Goal: Information Seeking & Learning: Check status

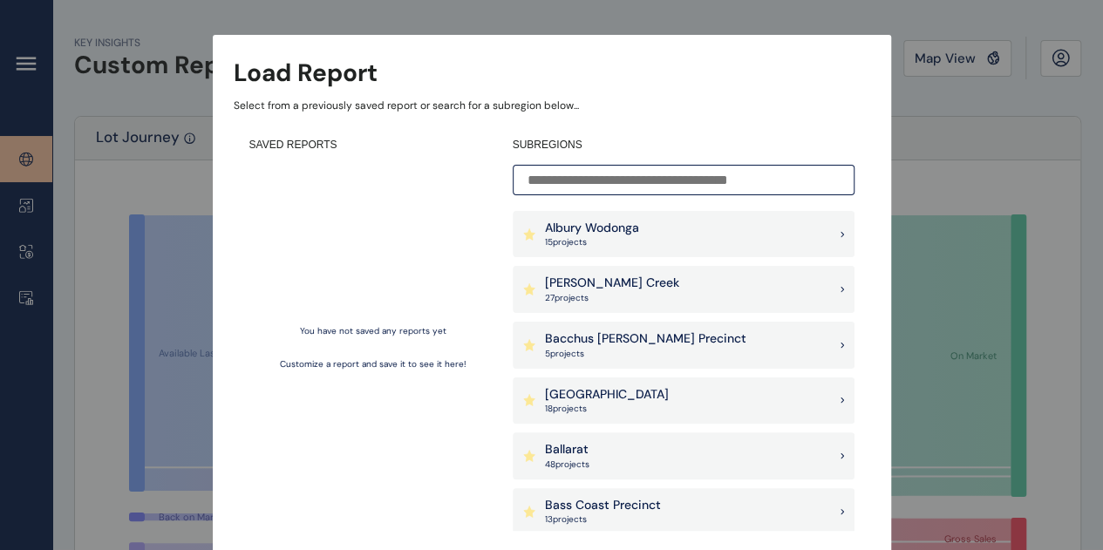
click at [630, 181] on input at bounding box center [684, 180] width 342 height 31
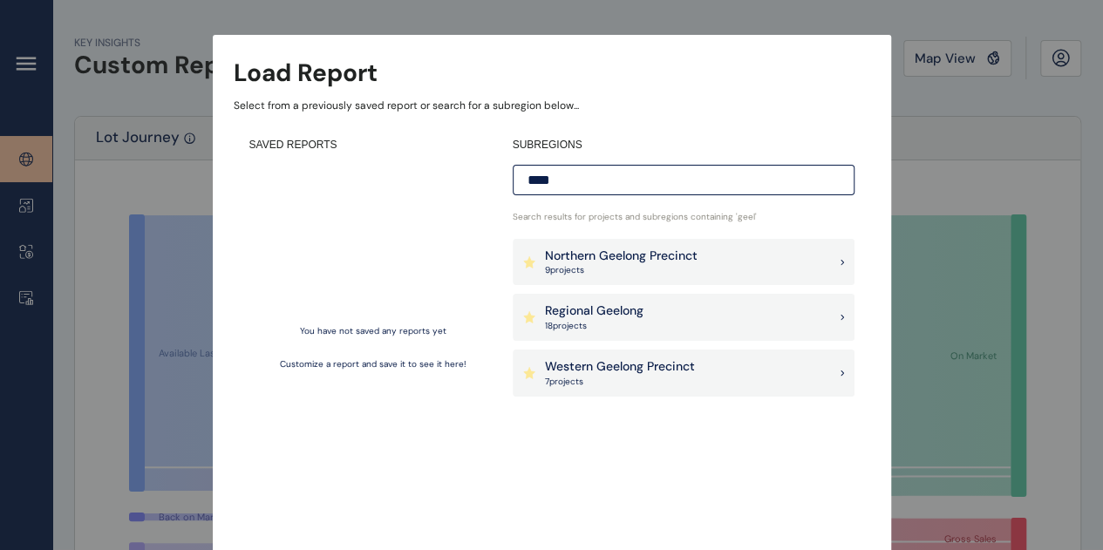
type input "****"
click at [841, 262] on icon at bounding box center [842, 262] width 3 height 4
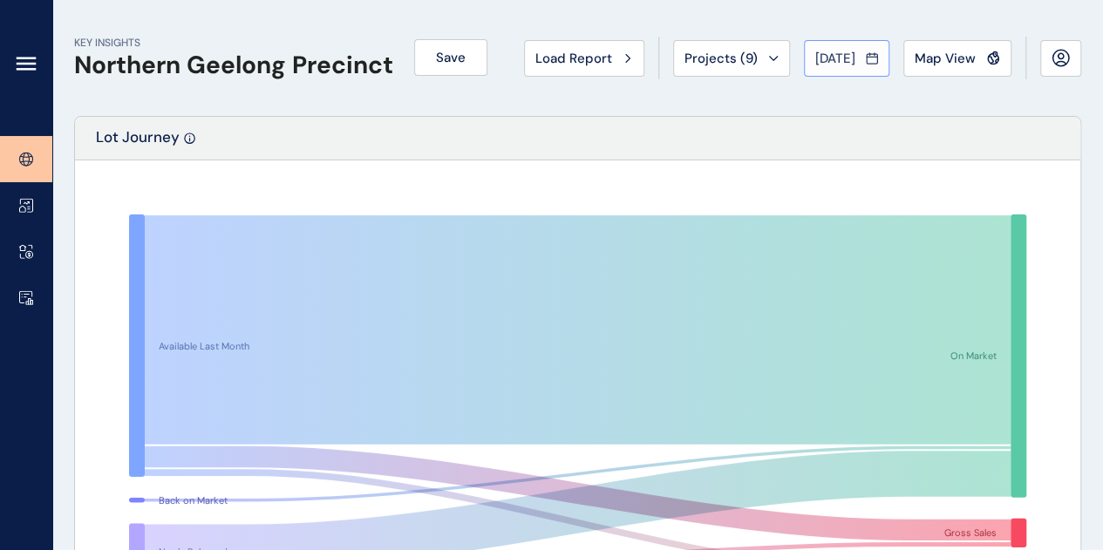
click at [825, 54] on span "[DATE]" at bounding box center [835, 58] width 40 height 17
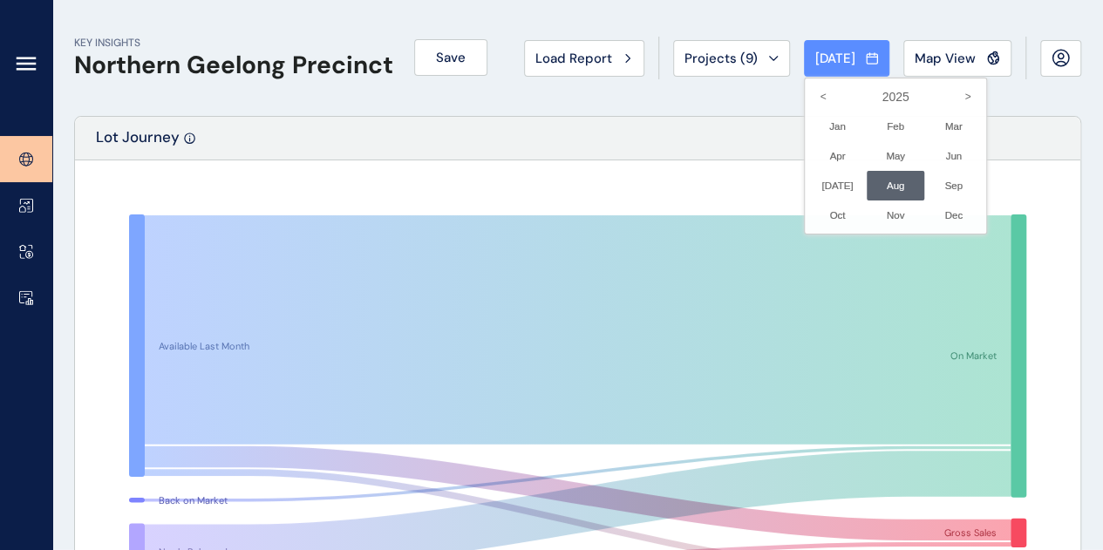
click at [928, 55] on div at bounding box center [551, 275] width 1103 height 550
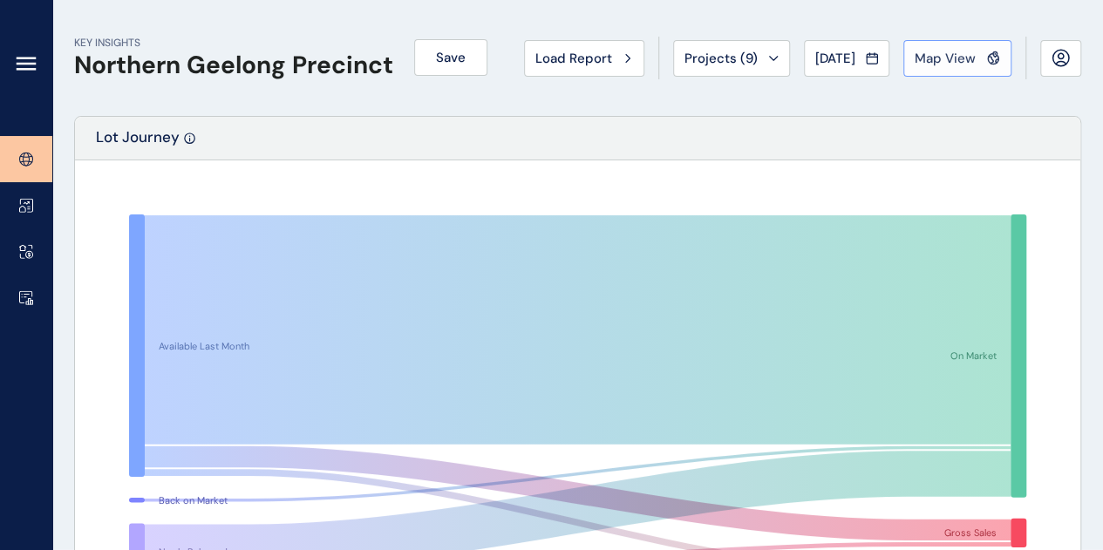
click at [940, 54] on span "Map View" at bounding box center [945, 58] width 61 height 17
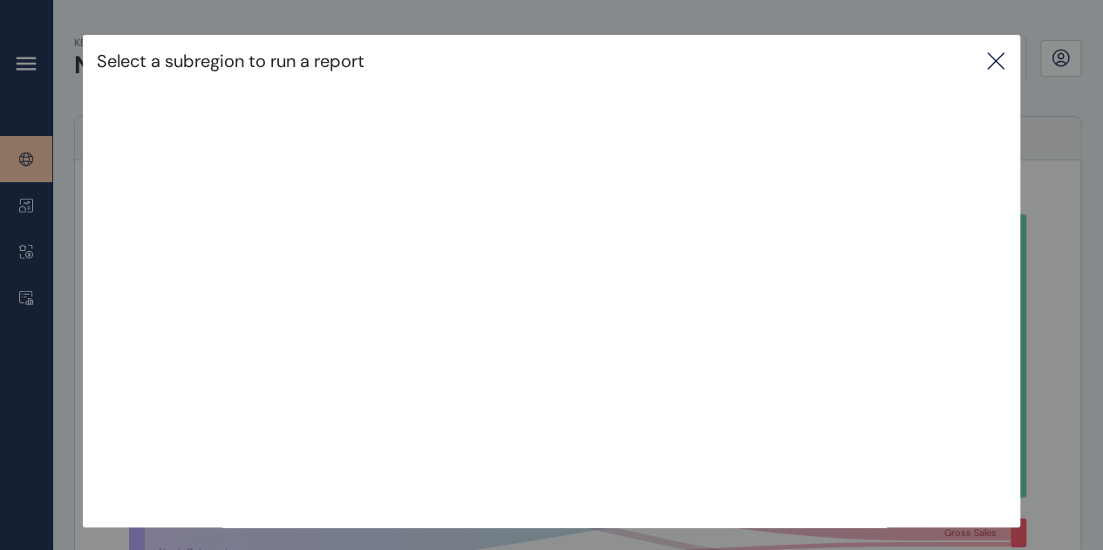
click at [1002, 57] on icon at bounding box center [995, 61] width 21 height 21
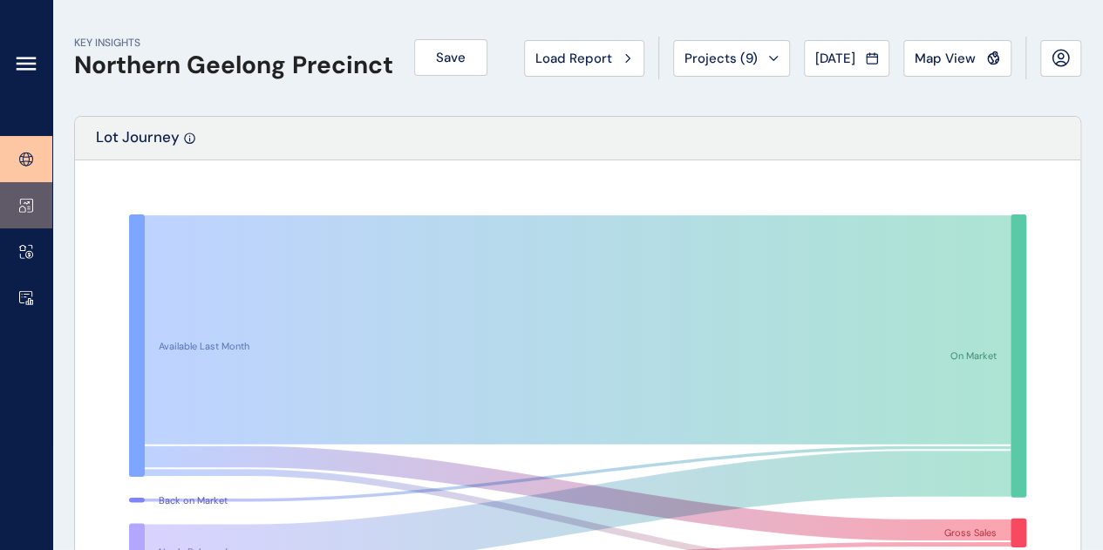
click at [21, 212] on icon at bounding box center [23, 209] width 6 height 6
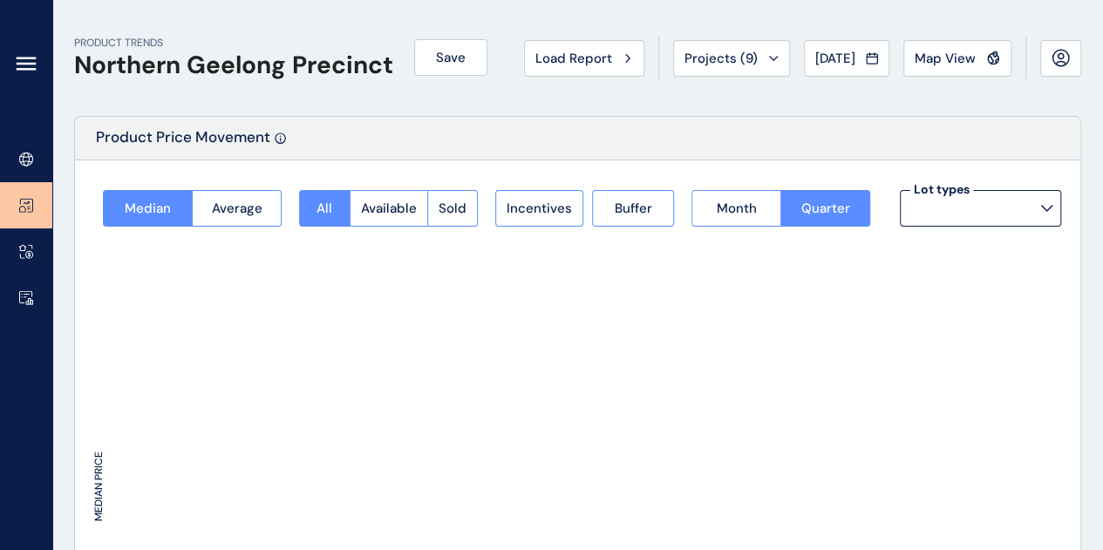
type input "*********"
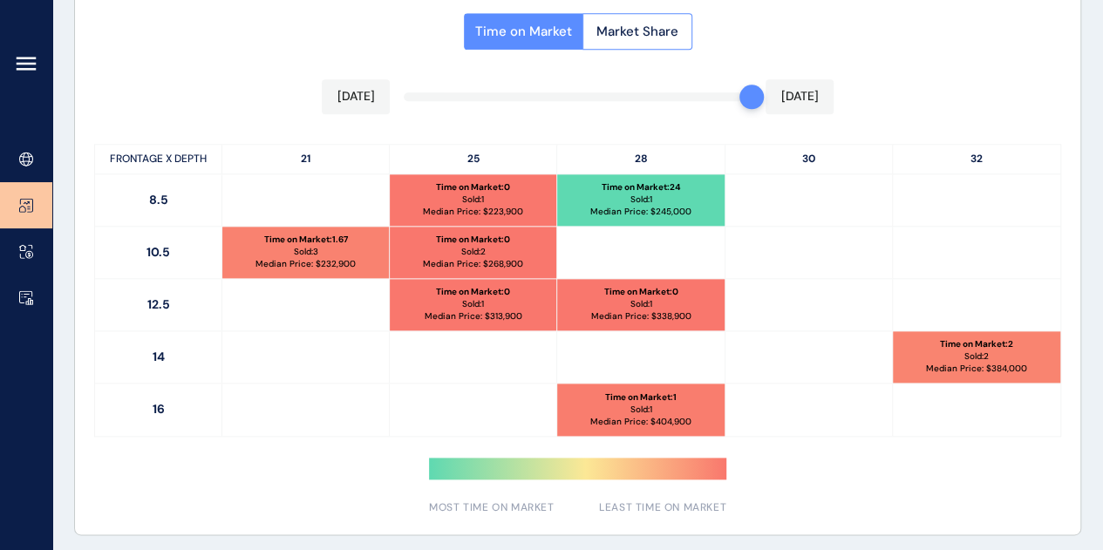
scroll to position [910, 0]
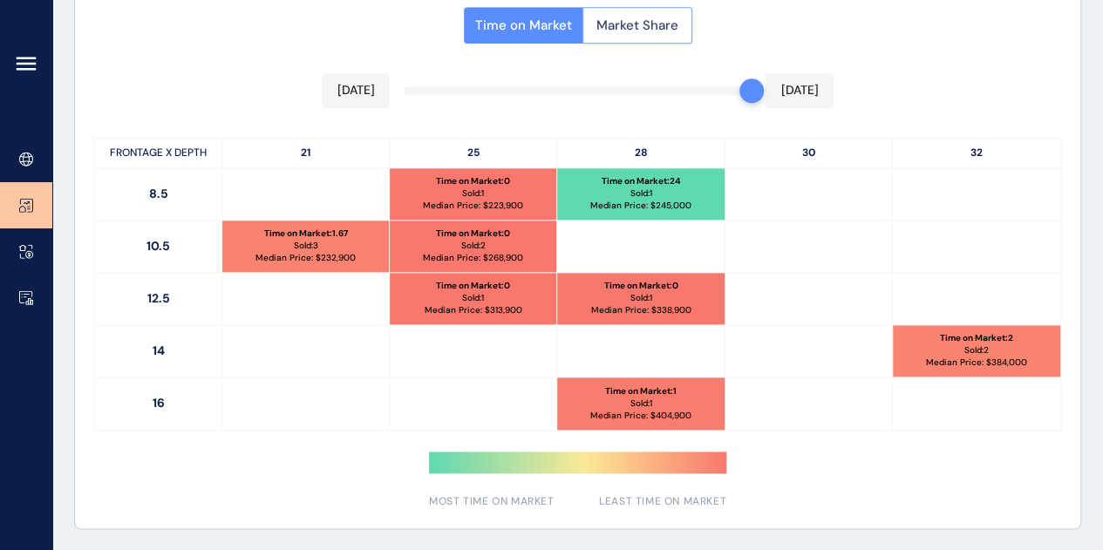
click at [631, 33] on button "Market Share" at bounding box center [637, 25] width 110 height 37
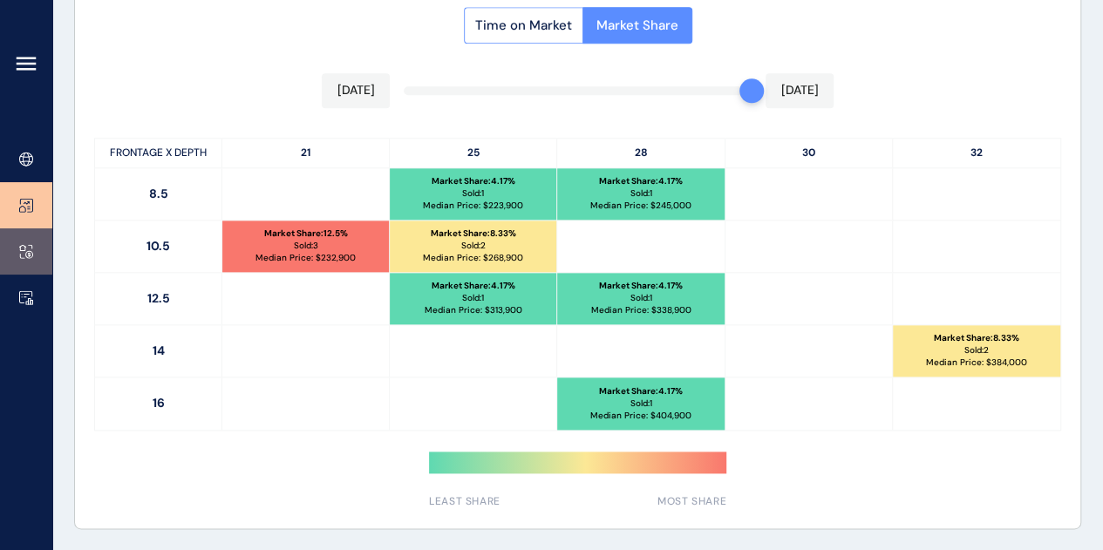
click at [29, 263] on link at bounding box center [26, 251] width 52 height 46
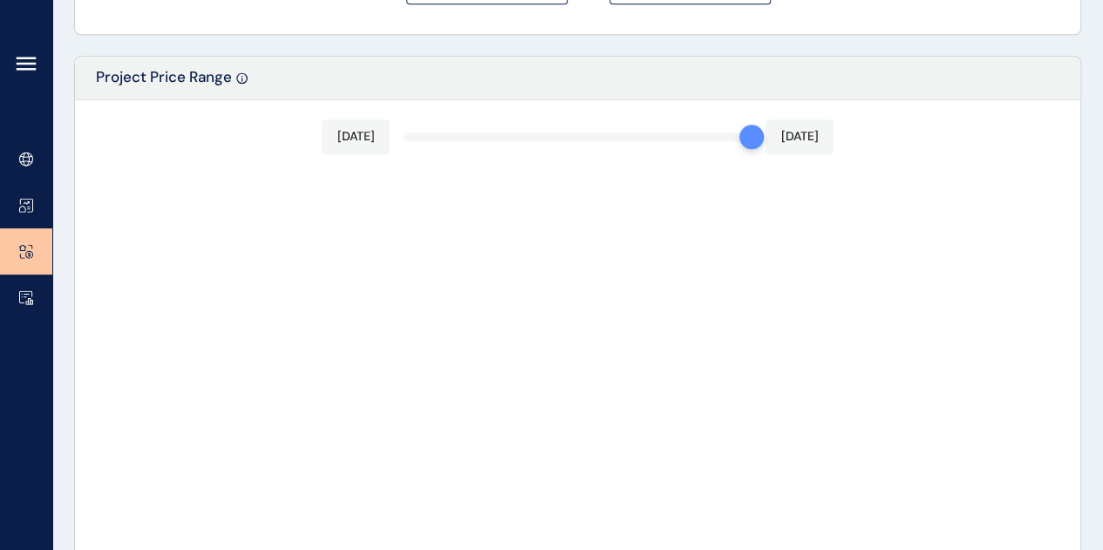
type input "********"
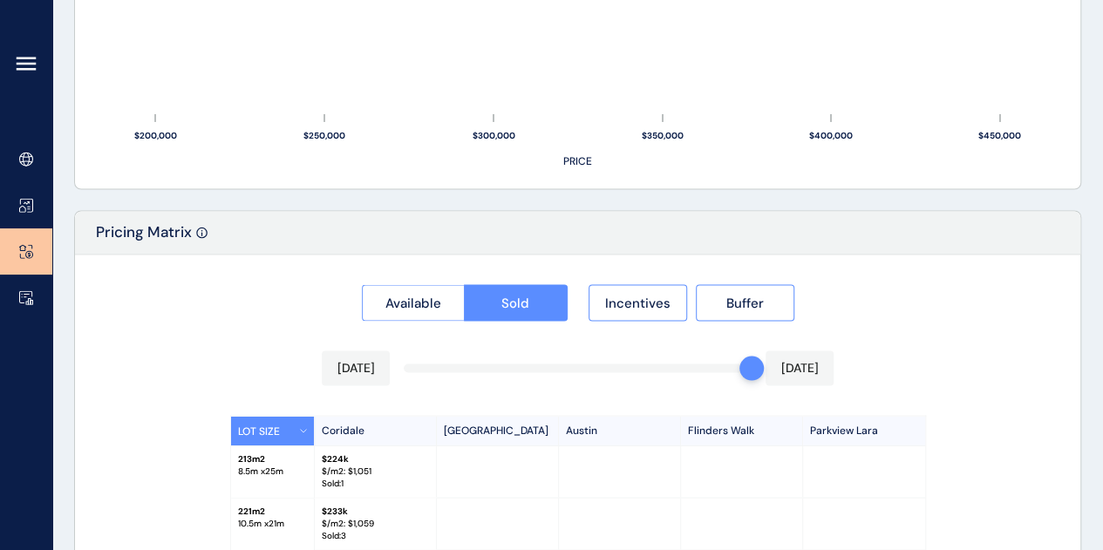
scroll to position [1477, 0]
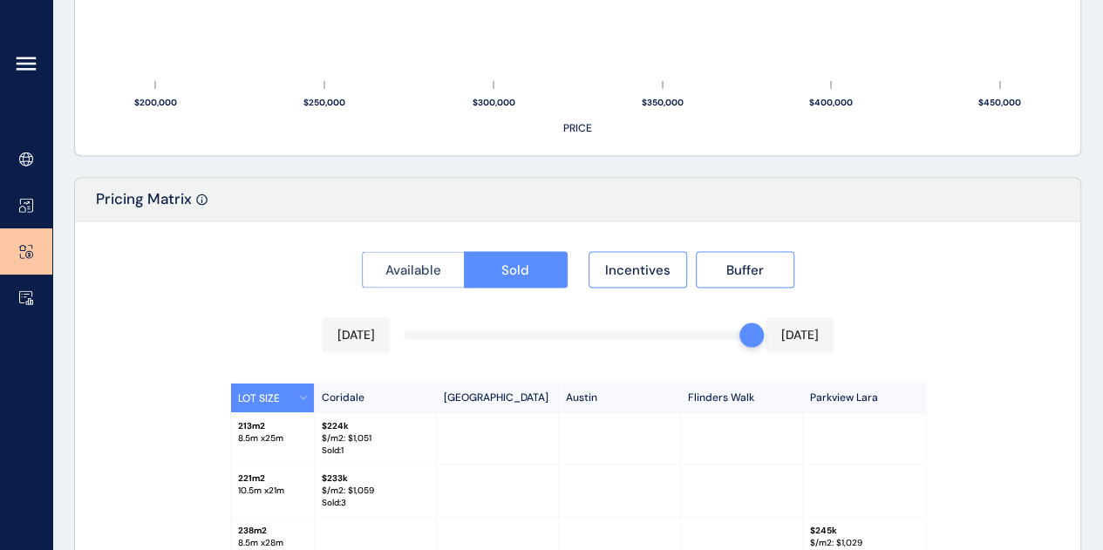
click at [410, 269] on span "Available" at bounding box center [413, 269] width 56 height 17
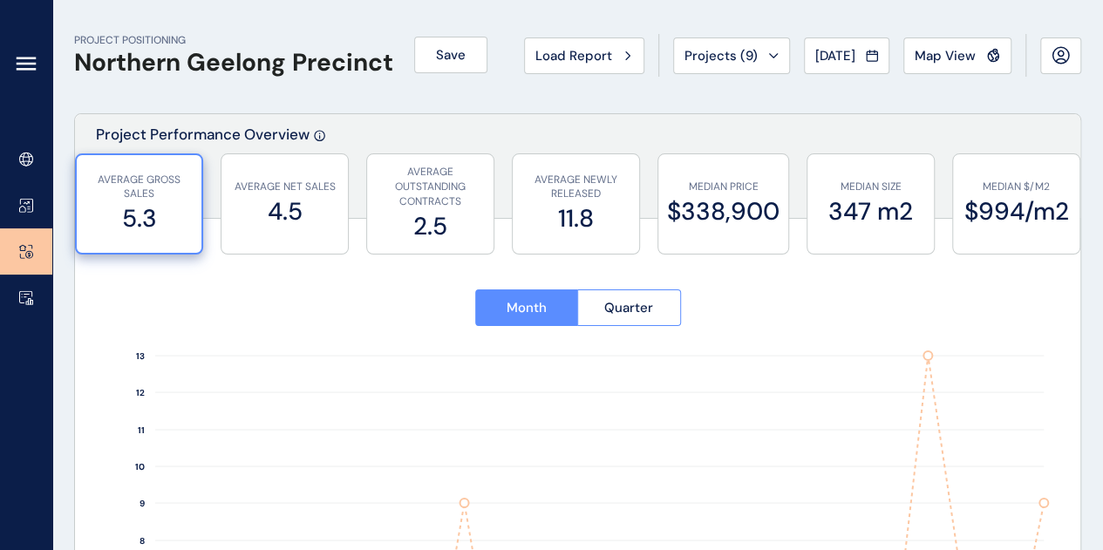
scroll to position [0, 0]
